Goal: Information Seeking & Learning: Learn about a topic

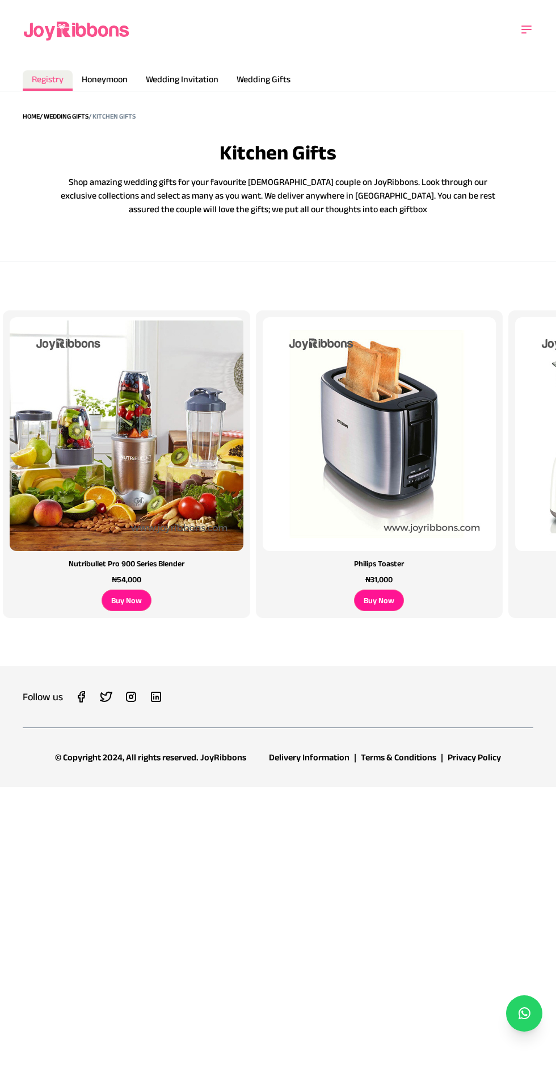
click at [251, 469] on link "Nutribullet Pro 900 Series Blender ₦54,000 Buy Now" at bounding box center [126, 464] width 253 height 308
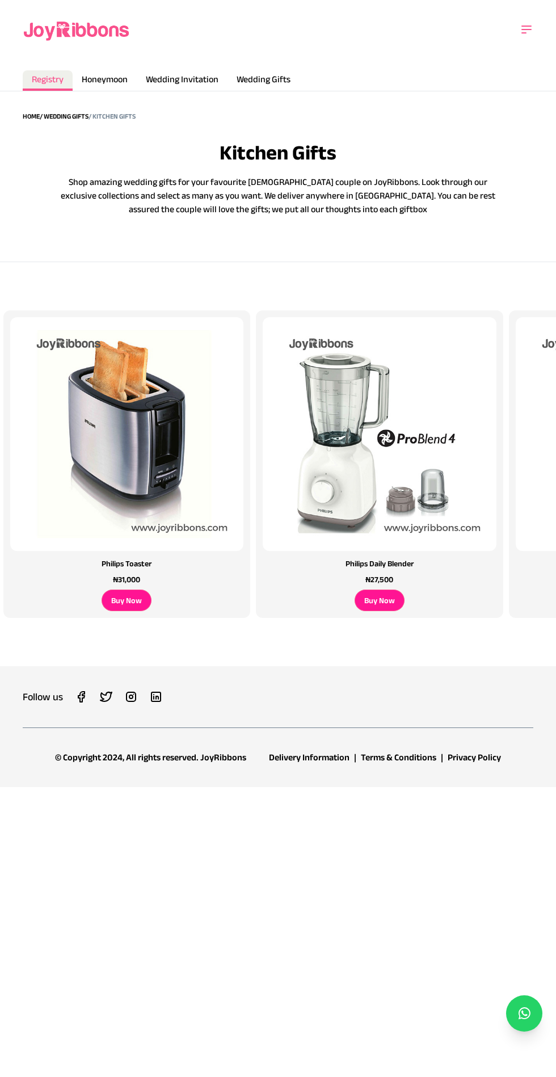
click at [207, 523] on img at bounding box center [127, 434] width 234 height 234
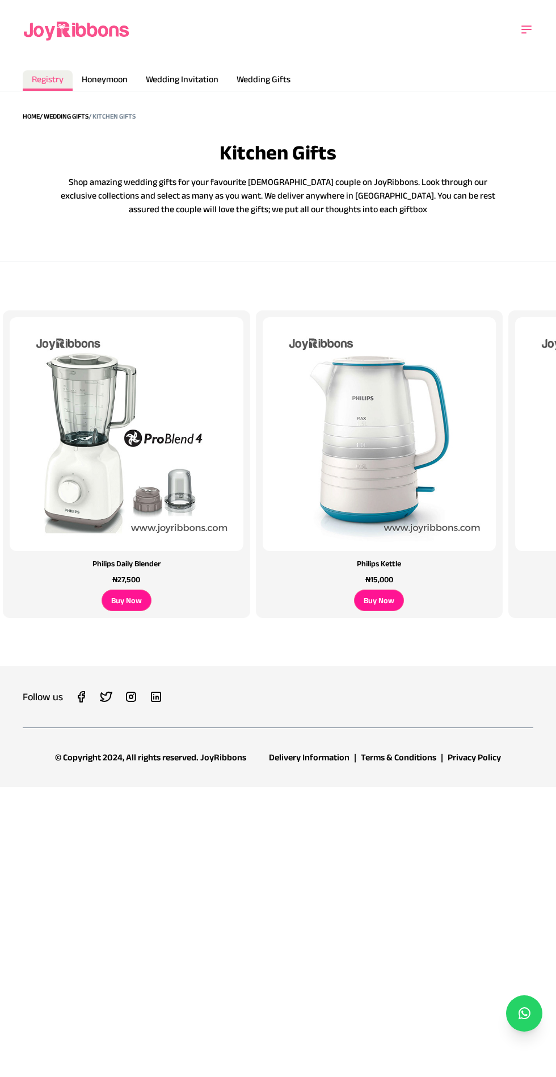
click at [439, 522] on img at bounding box center [380, 434] width 234 height 234
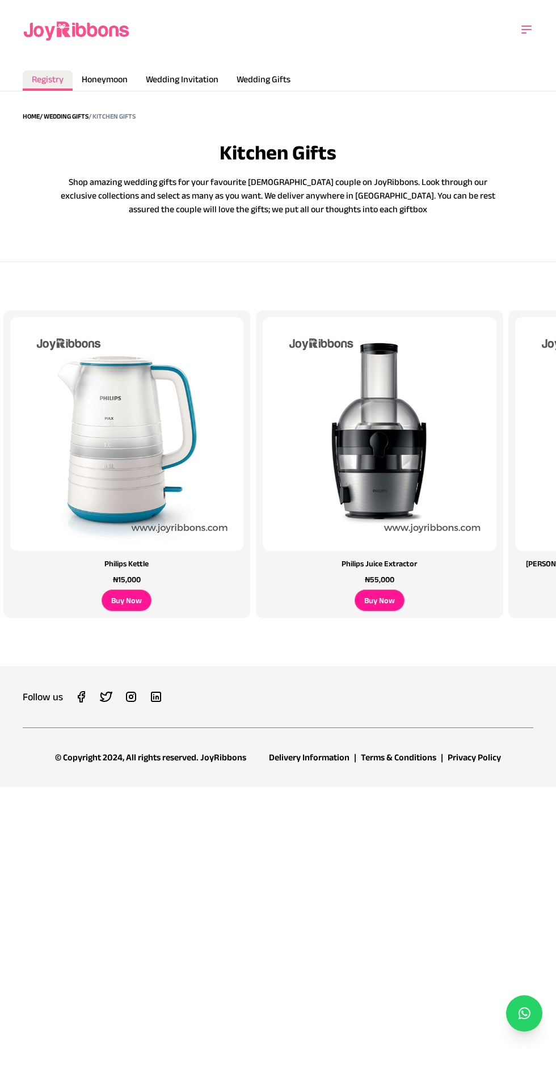
click at [452, 503] on img at bounding box center [380, 434] width 234 height 234
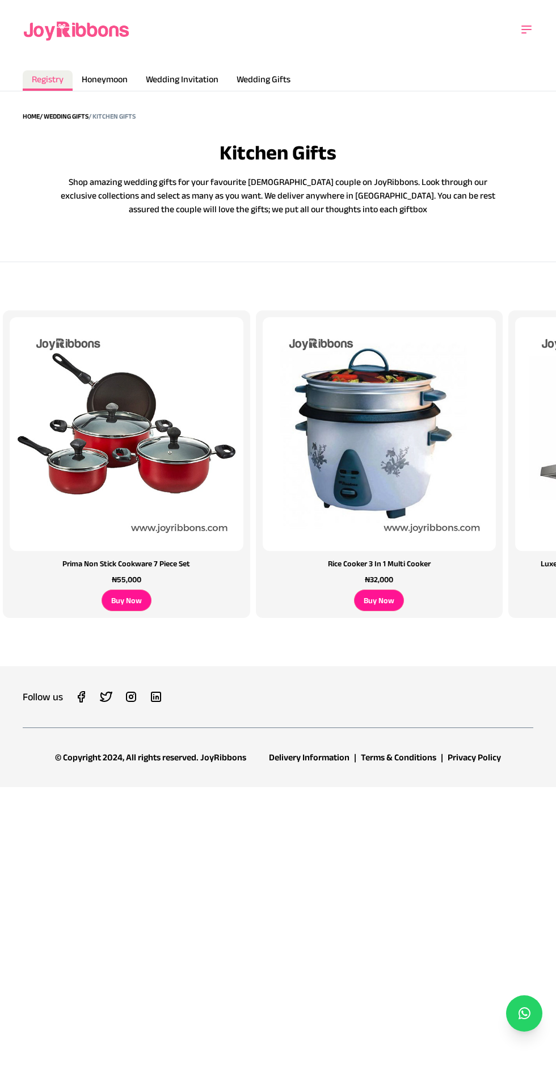
click at [428, 475] on img at bounding box center [380, 434] width 234 height 234
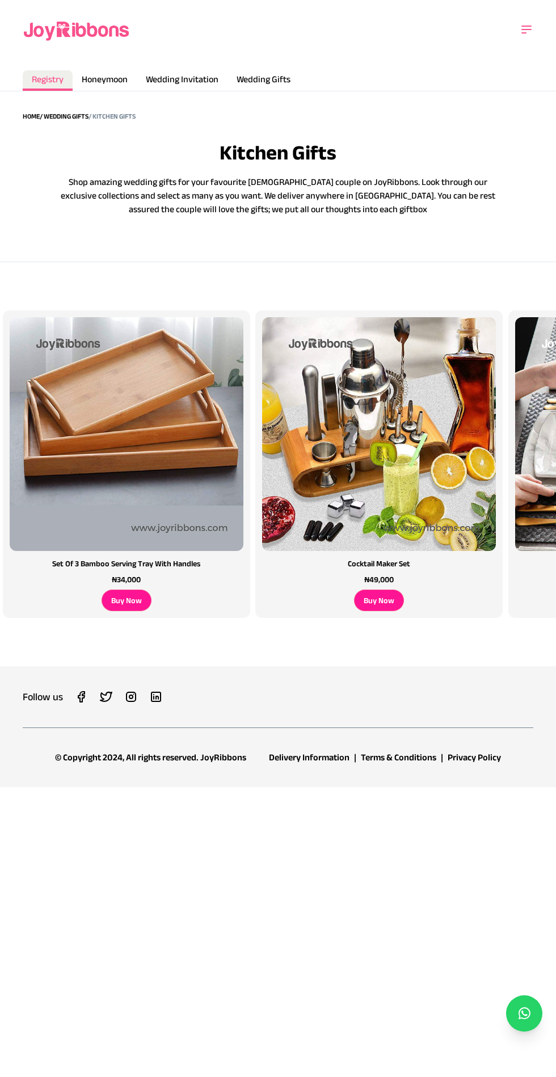
click at [403, 465] on img at bounding box center [379, 434] width 234 height 234
